Goal: Transaction & Acquisition: Purchase product/service

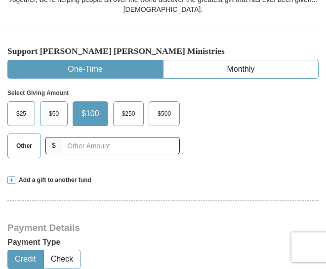
scroll to position [238, 0]
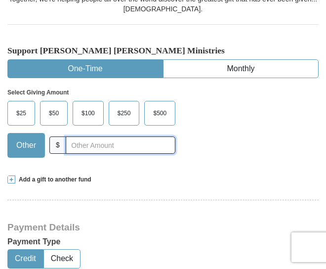
click at [89, 144] on input "text" at bounding box center [121, 144] width 110 height 17
type input "115"
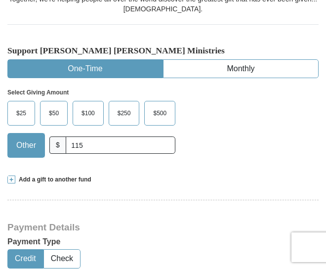
click at [232, 122] on div "Select Giving Amount Amount must be a valid number The total gift cannot be les…" at bounding box center [162, 121] width 311 height 87
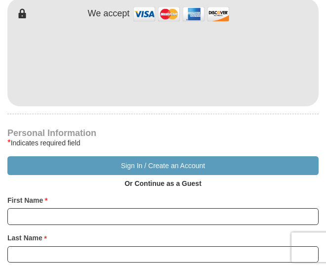
scroll to position [519, 0]
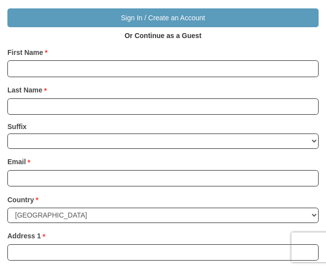
scroll to position [666, 0]
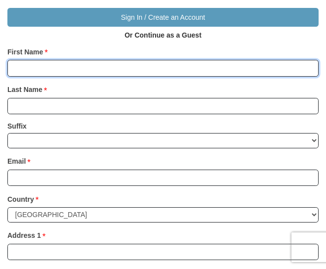
click at [92, 72] on input "First Name *" at bounding box center [162, 68] width 311 height 17
type input "[PERSON_NAME] and [PERSON_NAME]"
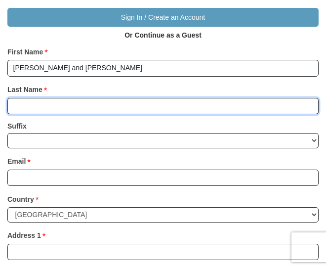
type input "[PERSON_NAME]"
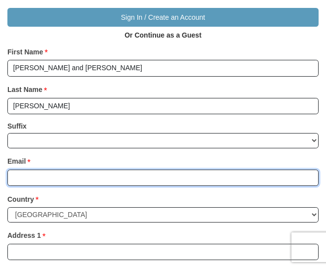
type input "[EMAIL_ADDRESS][DOMAIN_NAME]"
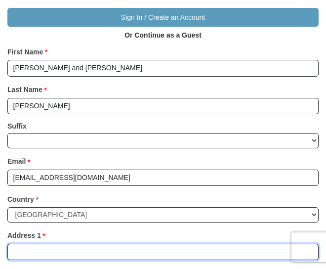
type input "[STREET_ADDRESS][PERSON_NAME]"
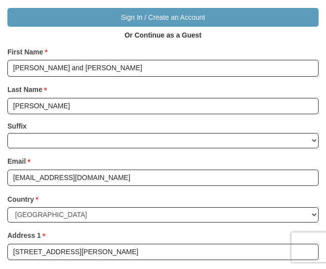
type input "West Covina"
select select "CA"
type input "91790"
type input "6263187979"
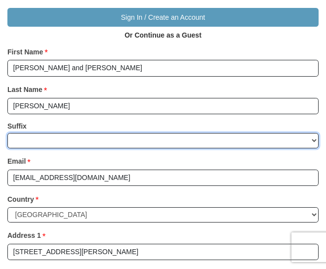
click at [72, 141] on select "[PERSON_NAME] I II III IV V VI" at bounding box center [162, 140] width 311 height 15
select select "Jr"
click at [7, 133] on select "[PERSON_NAME] I II III IV V VI" at bounding box center [162, 140] width 311 height 15
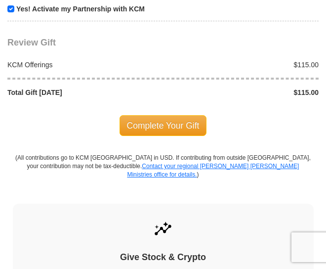
scroll to position [1193, 0]
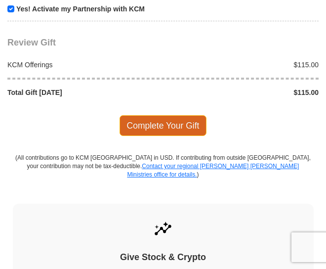
click at [138, 117] on span "Complete Your Gift" at bounding box center [163, 125] width 87 height 21
